Goal: Task Accomplishment & Management: Manage account settings

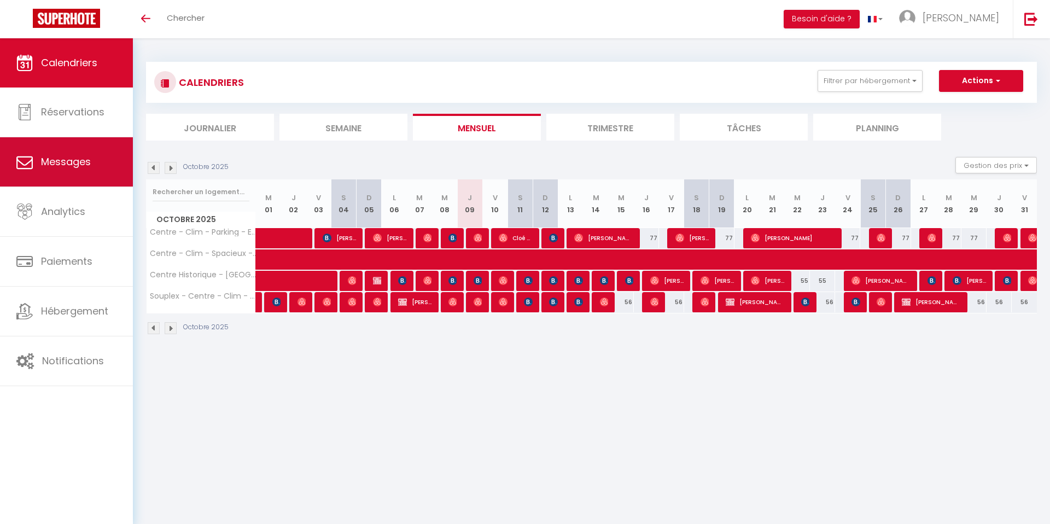
click at [93, 171] on link "Messages" at bounding box center [66, 161] width 133 height 49
select select "message"
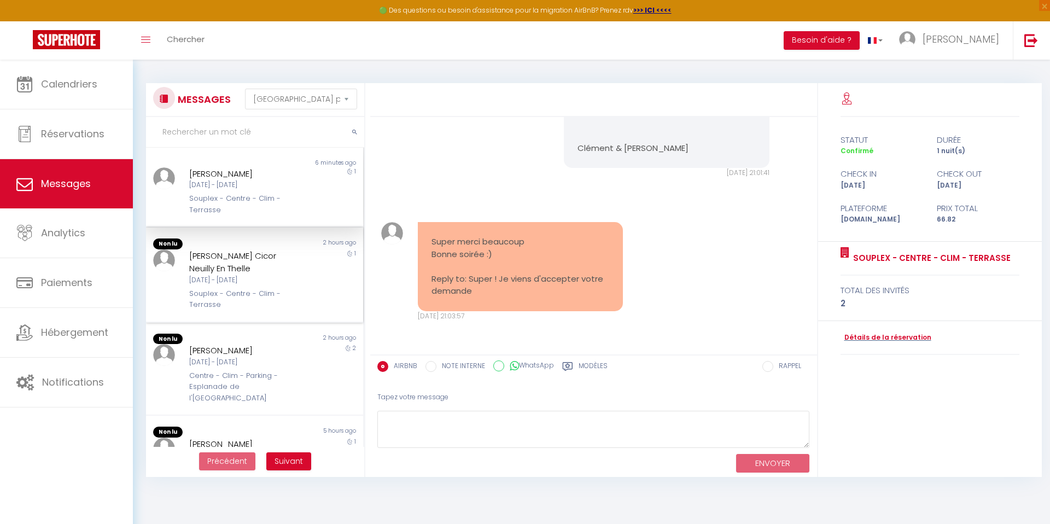
click at [294, 284] on div "[DATE] - [DATE]" at bounding box center [245, 280] width 112 height 10
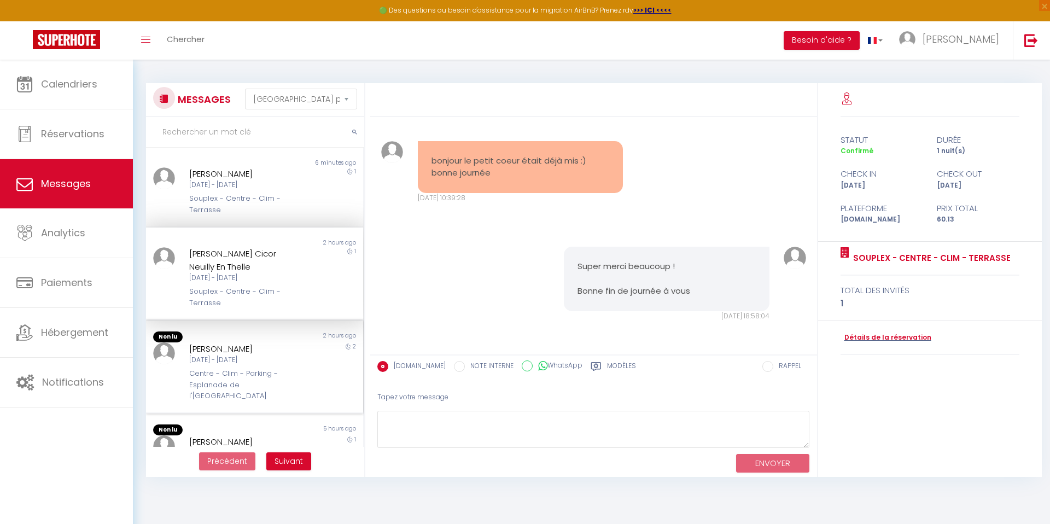
click at [279, 339] on div "2 hours ago" at bounding box center [308, 336] width 108 height 11
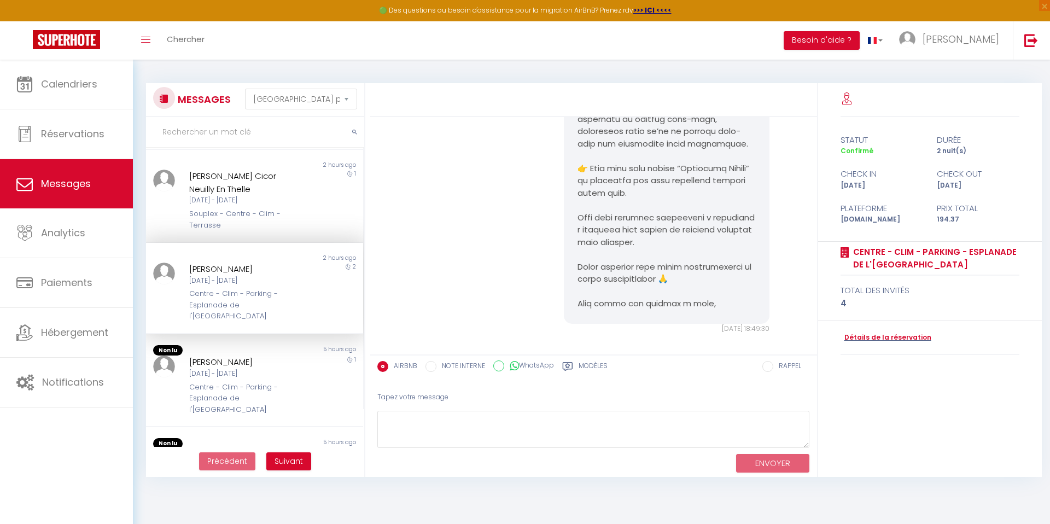
scroll to position [85, 0]
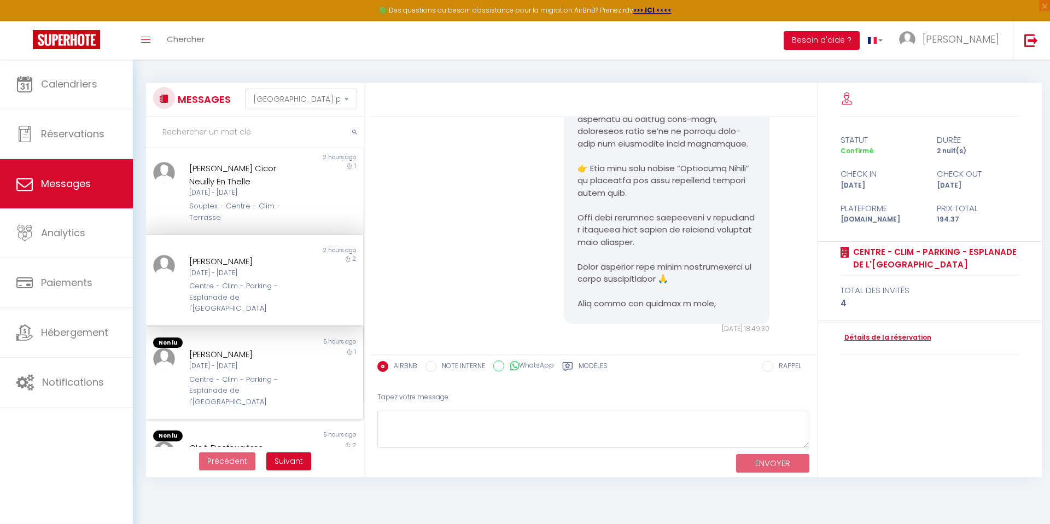
click at [267, 337] on div "5 hours ago" at bounding box center [308, 342] width 108 height 11
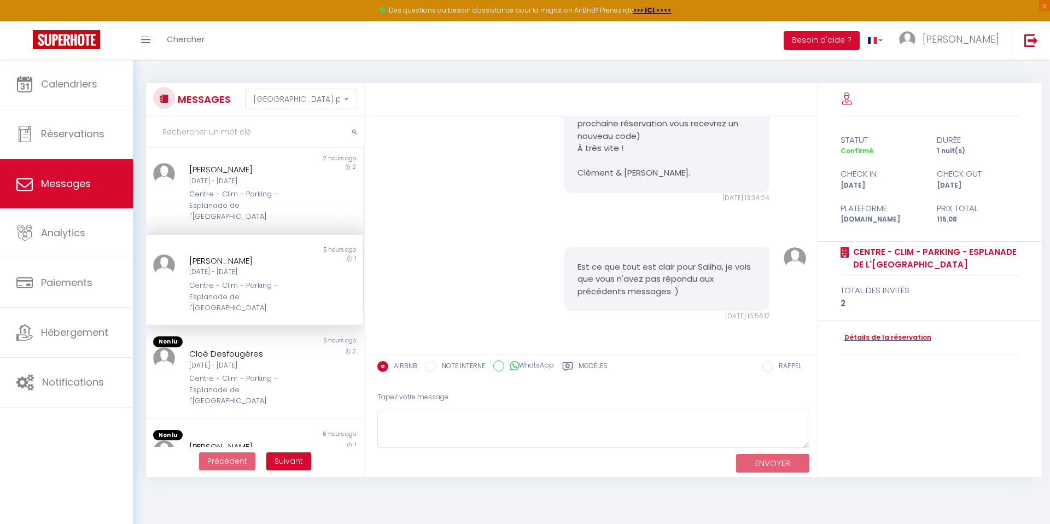
scroll to position [187, 0]
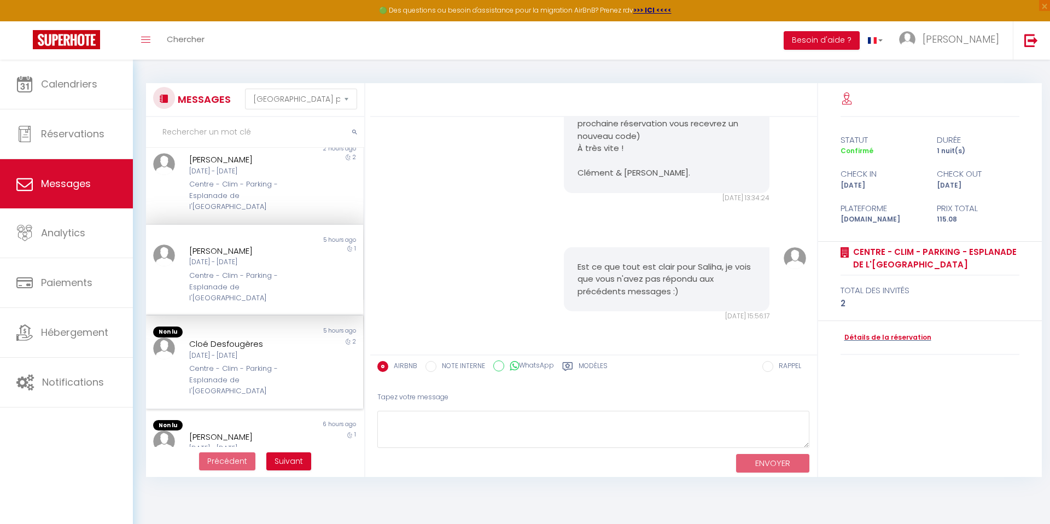
click at [261, 350] on div "[DATE] - [DATE]" at bounding box center [245, 355] width 112 height 10
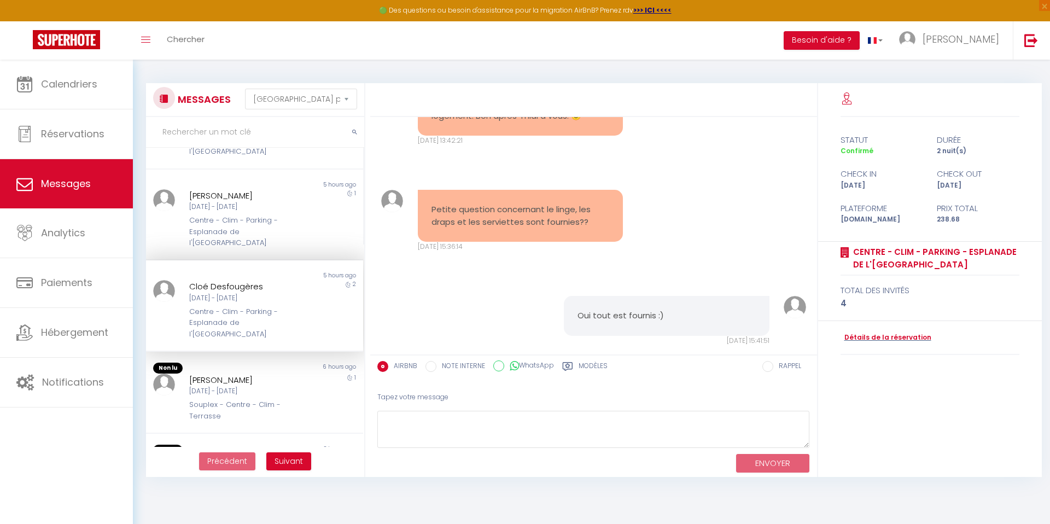
scroll to position [289, 0]
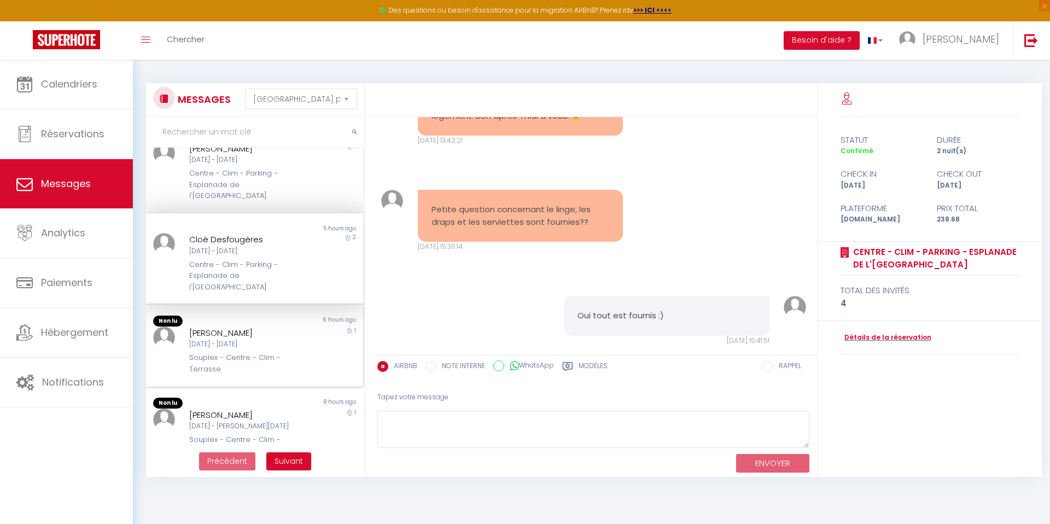
click at [257, 339] on div "[DATE] - [DATE]" at bounding box center [245, 344] width 112 height 10
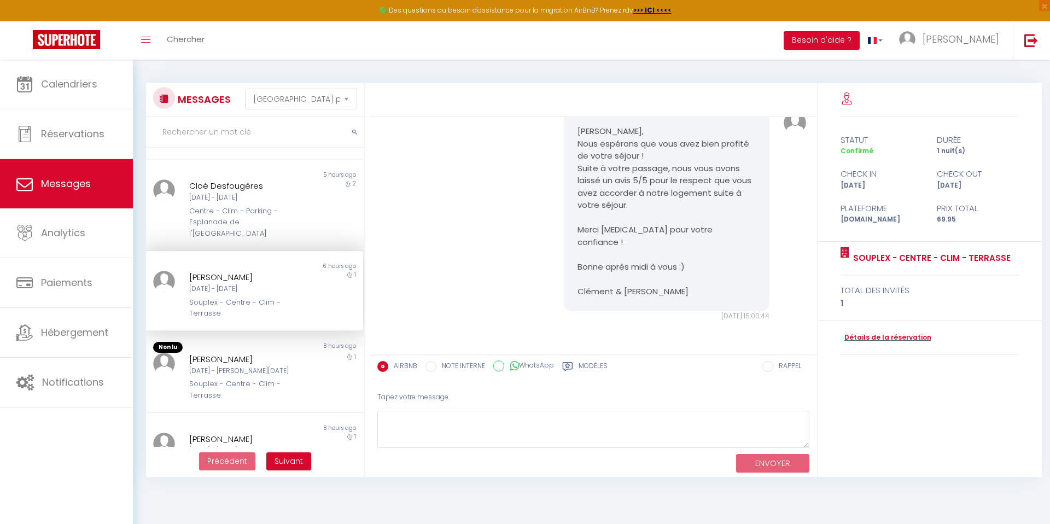
scroll to position [346, 0]
click at [257, 349] on div "[PERSON_NAME]" at bounding box center [245, 355] width 112 height 13
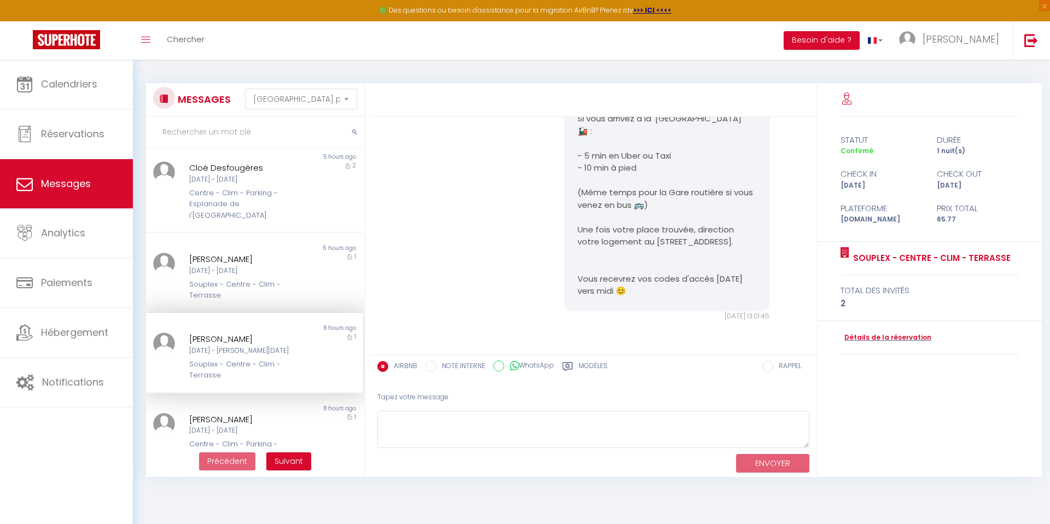
scroll to position [363, 0]
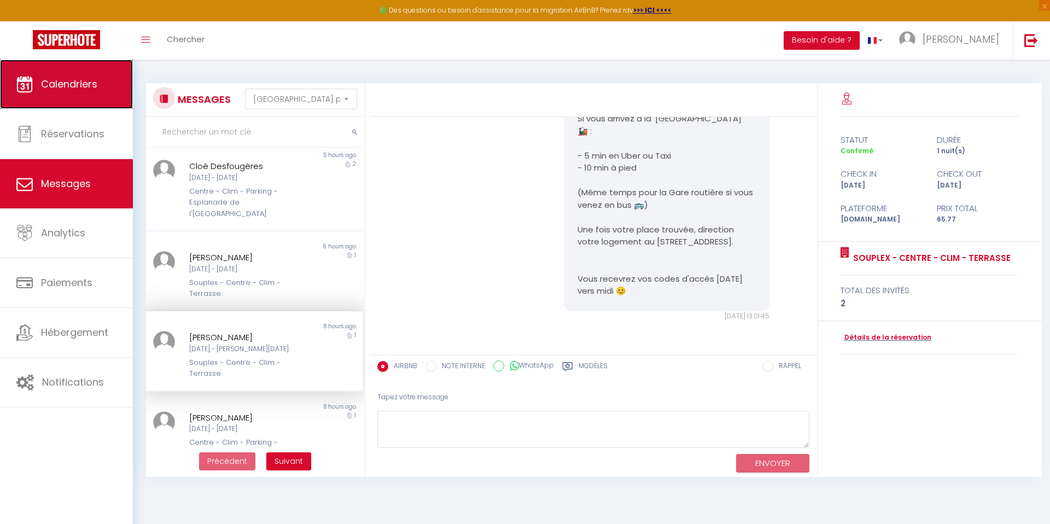
click at [97, 91] on link "Calendriers" at bounding box center [66, 84] width 133 height 49
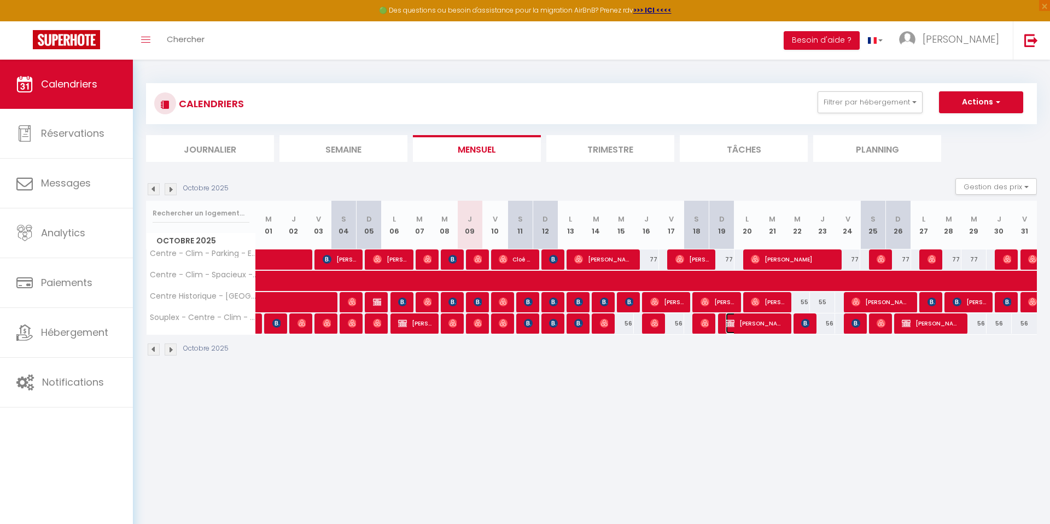
click at [733, 326] on img at bounding box center [730, 323] width 9 height 9
select select "KO"
select select "0"
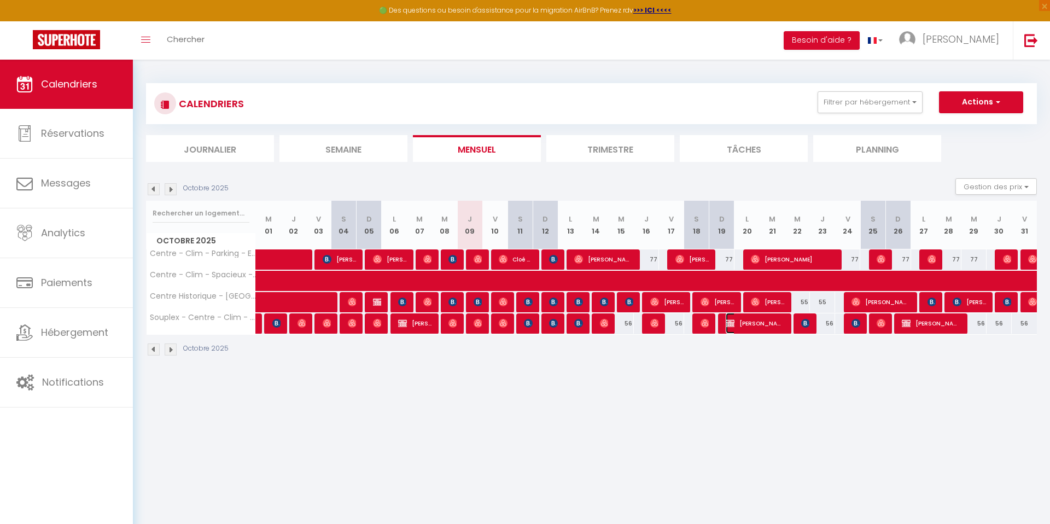
select select "1"
select select
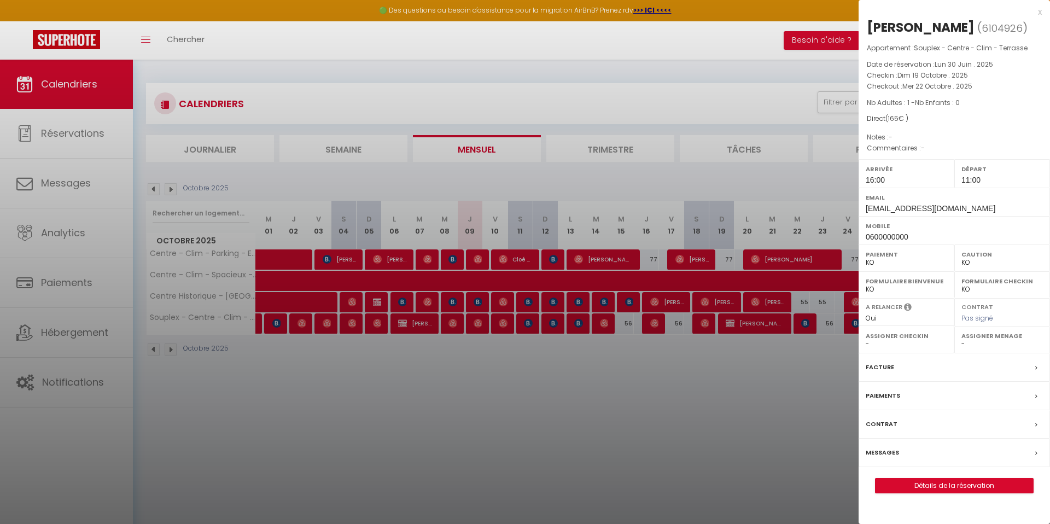
click at [694, 374] on div at bounding box center [525, 262] width 1050 height 524
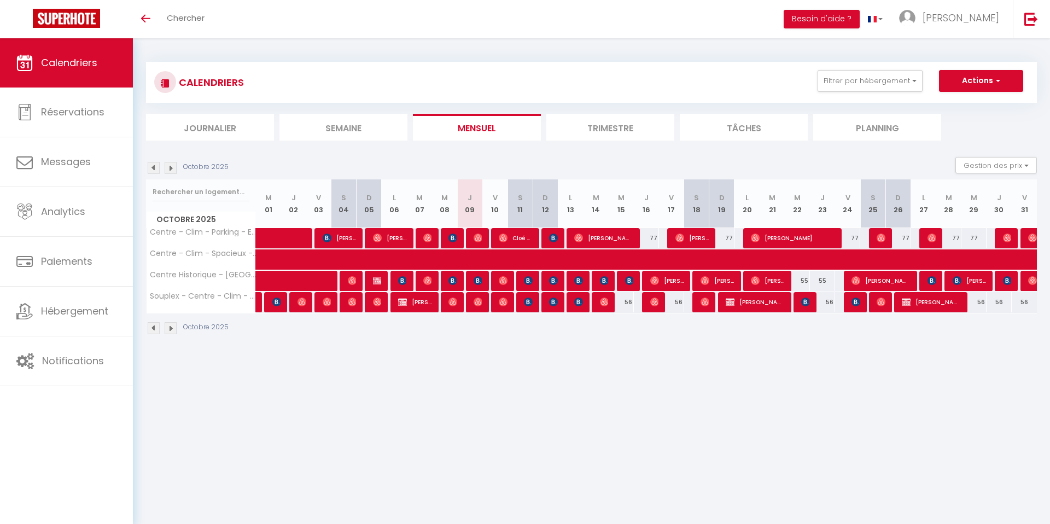
click at [472, 279] on div at bounding box center [478, 281] width 25 height 21
click at [454, 278] on img at bounding box center [452, 280] width 9 height 9
select select "OK"
select select "KO"
select select "1"
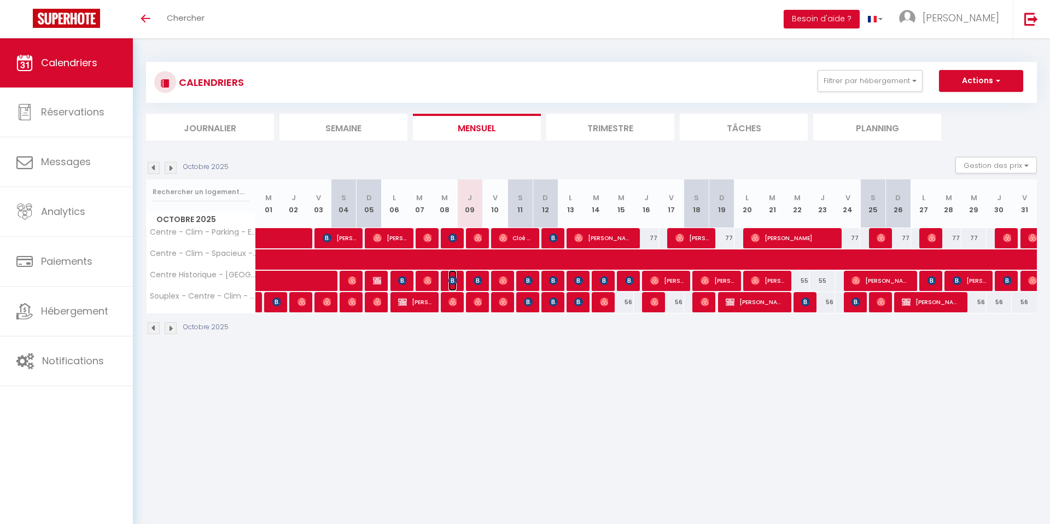
select select "0"
select select "1"
select select
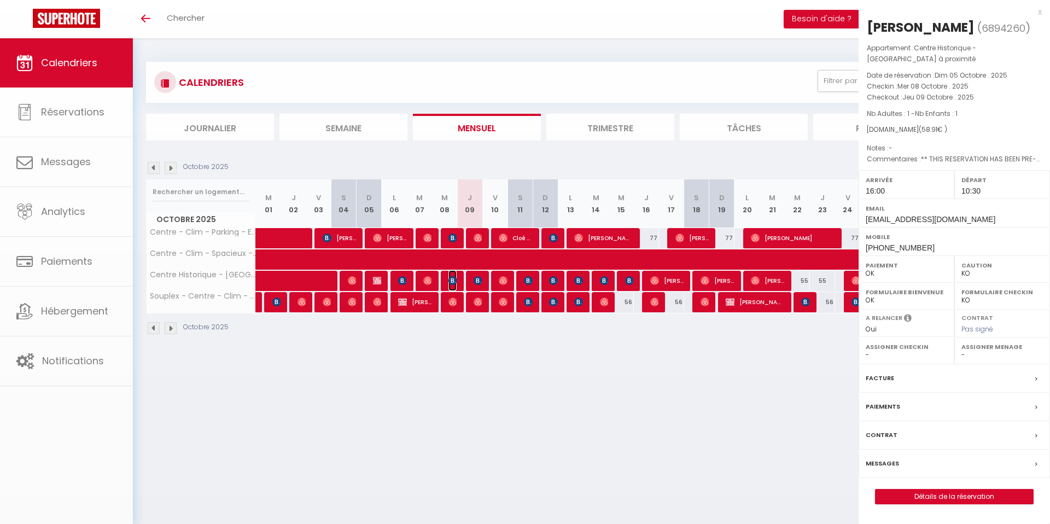
select select "41383"
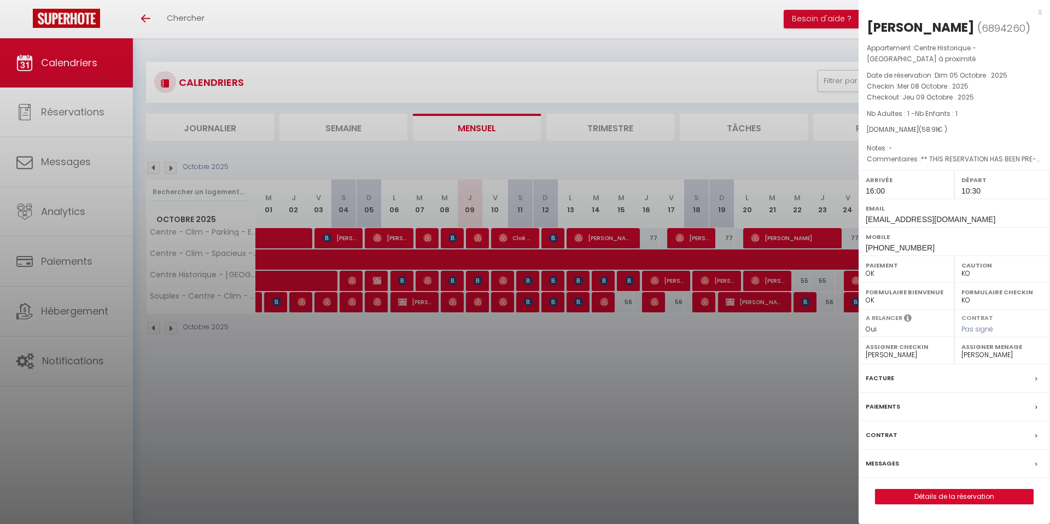
click at [484, 352] on div at bounding box center [525, 262] width 1050 height 524
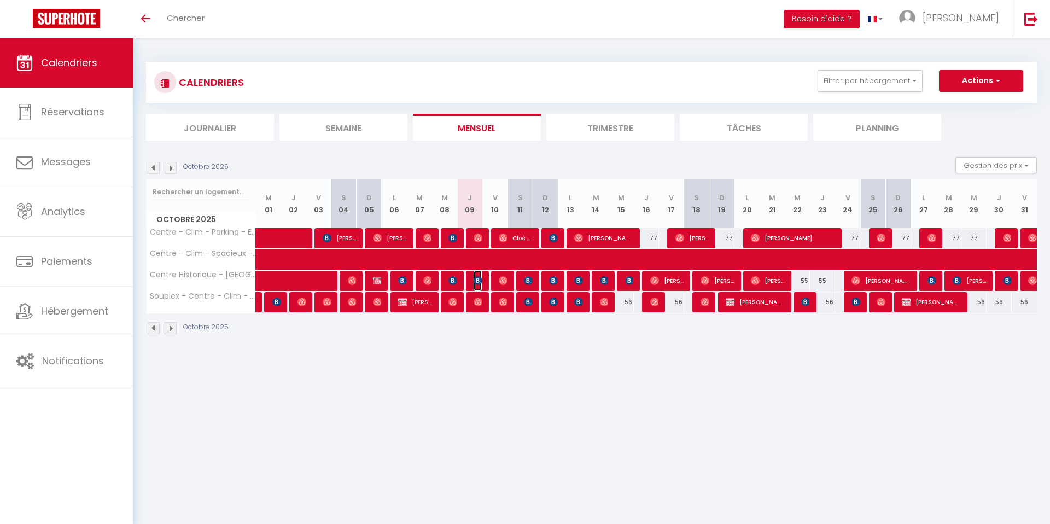
click at [481, 280] on img at bounding box center [478, 280] width 9 height 9
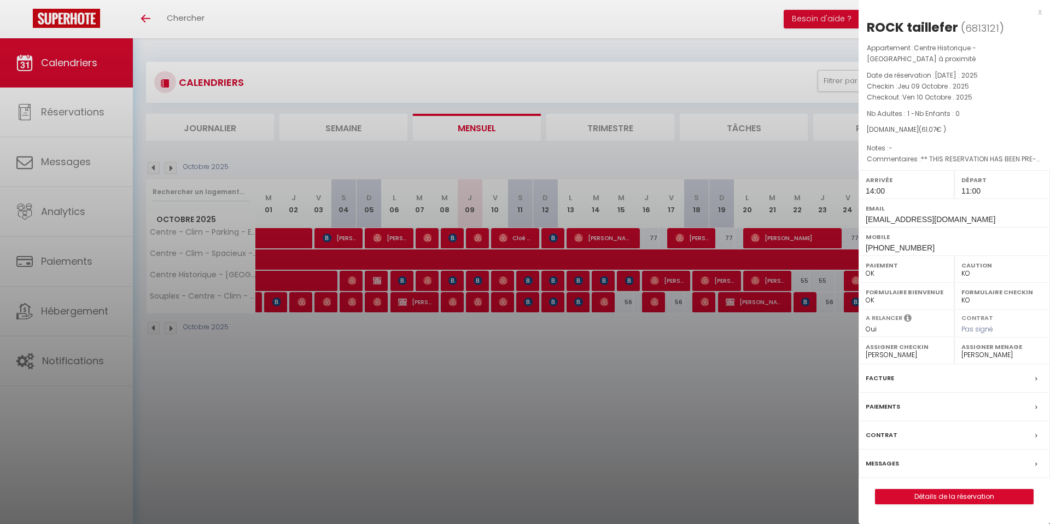
click at [489, 368] on div at bounding box center [525, 262] width 1050 height 524
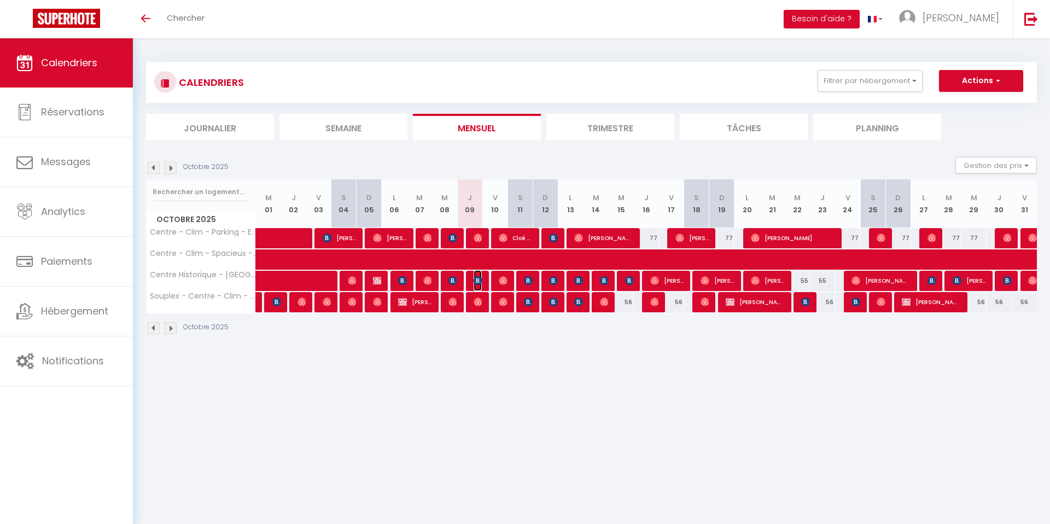
click at [478, 279] on img at bounding box center [478, 280] width 9 height 9
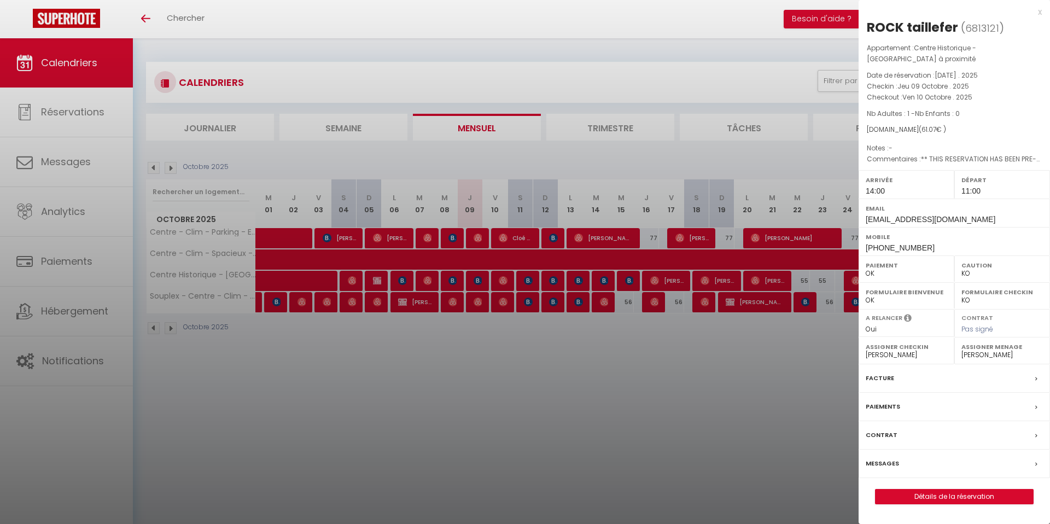
click at [891, 459] on label "Messages" at bounding box center [882, 463] width 33 height 11
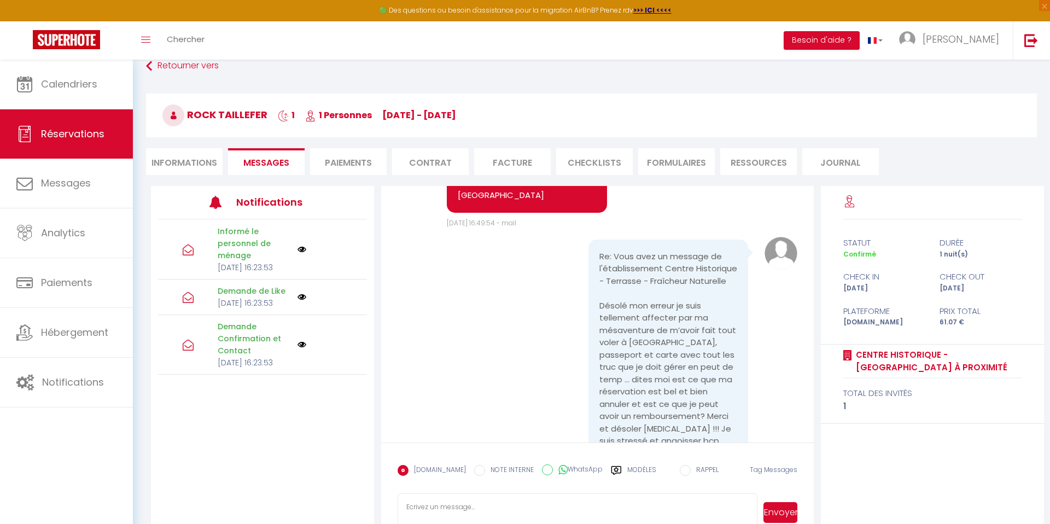
scroll to position [3935, 0]
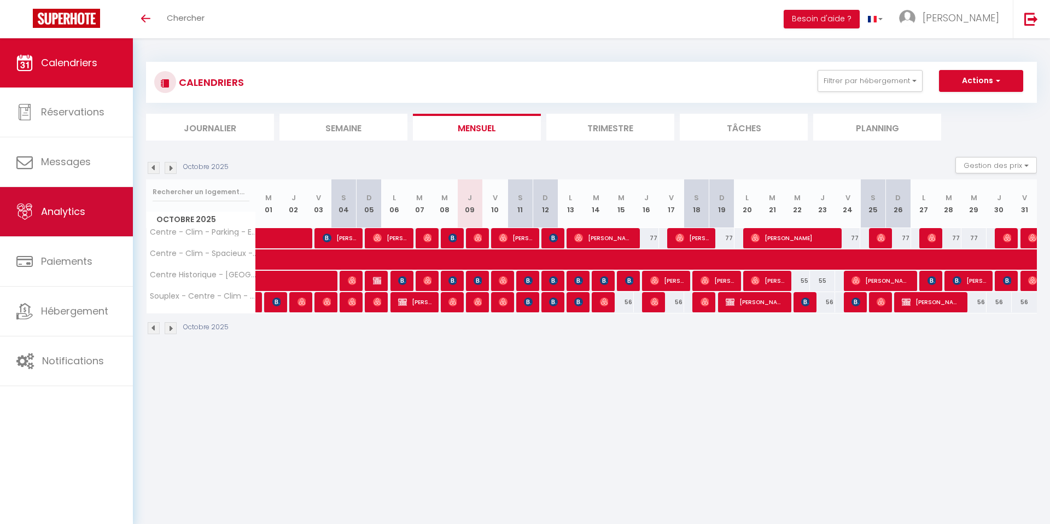
click at [80, 217] on span "Analytics" at bounding box center [63, 211] width 44 height 14
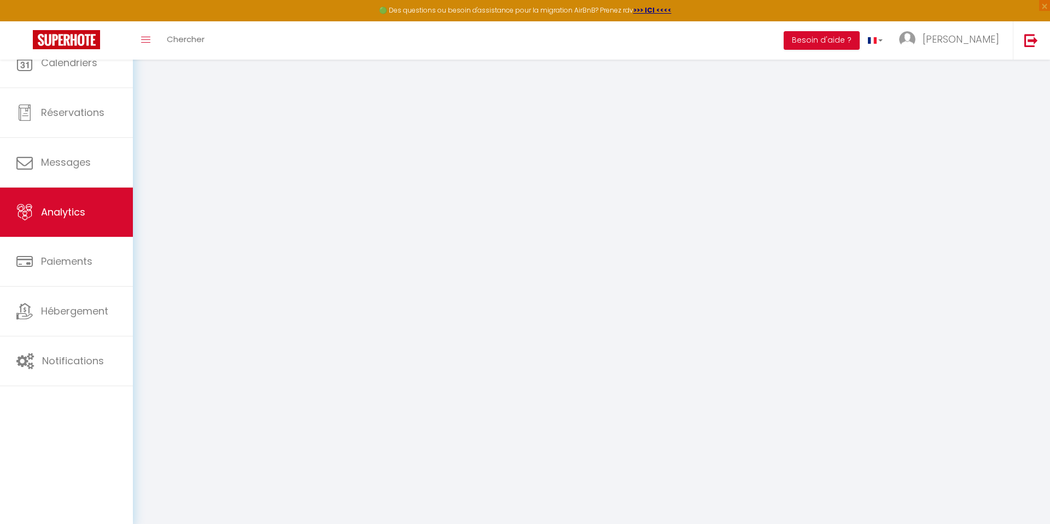
select select "2025"
select select "10"
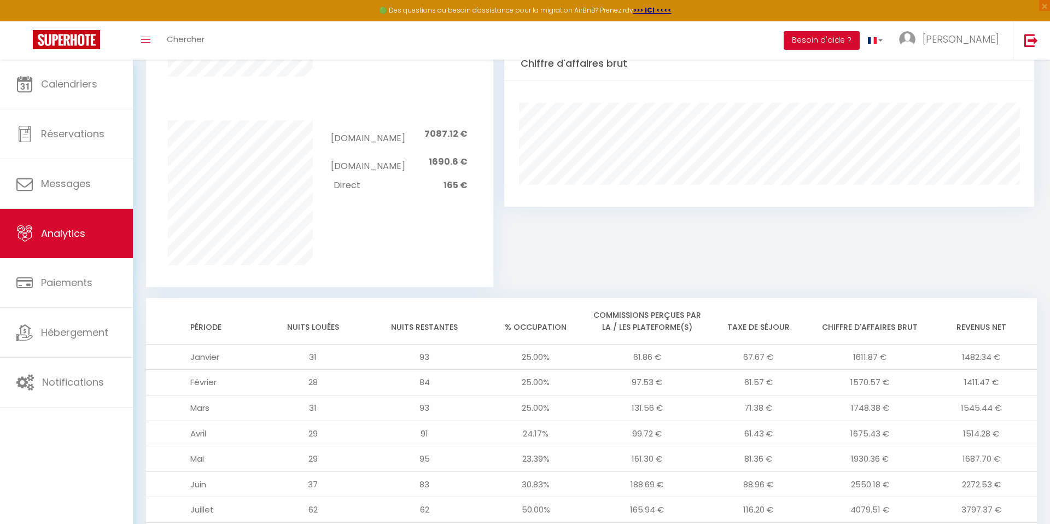
scroll to position [846, 0]
